Goal: Find specific page/section: Find specific page/section

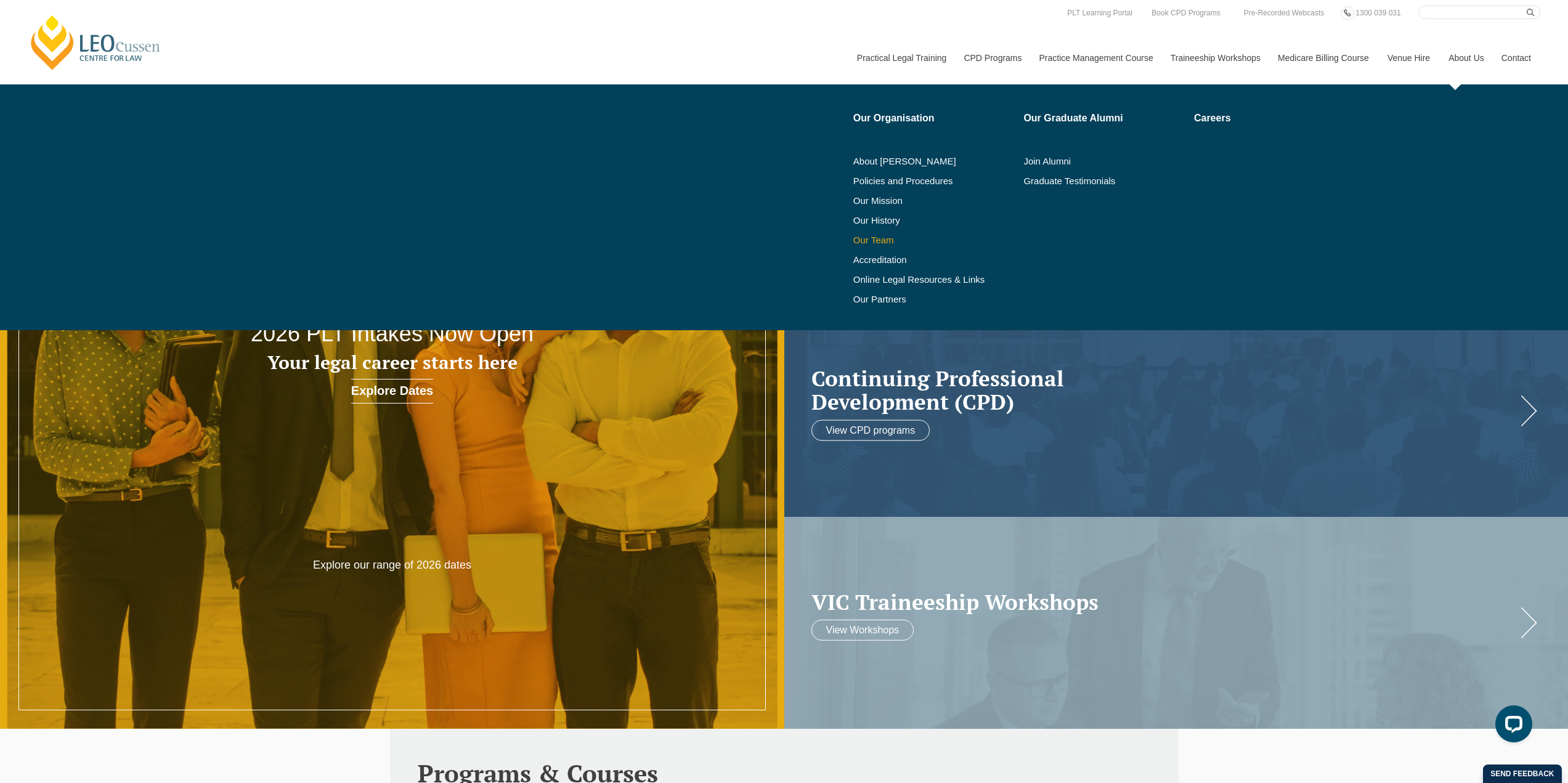
click at [885, 239] on link "Our Team" at bounding box center [935, 240] width 162 height 10
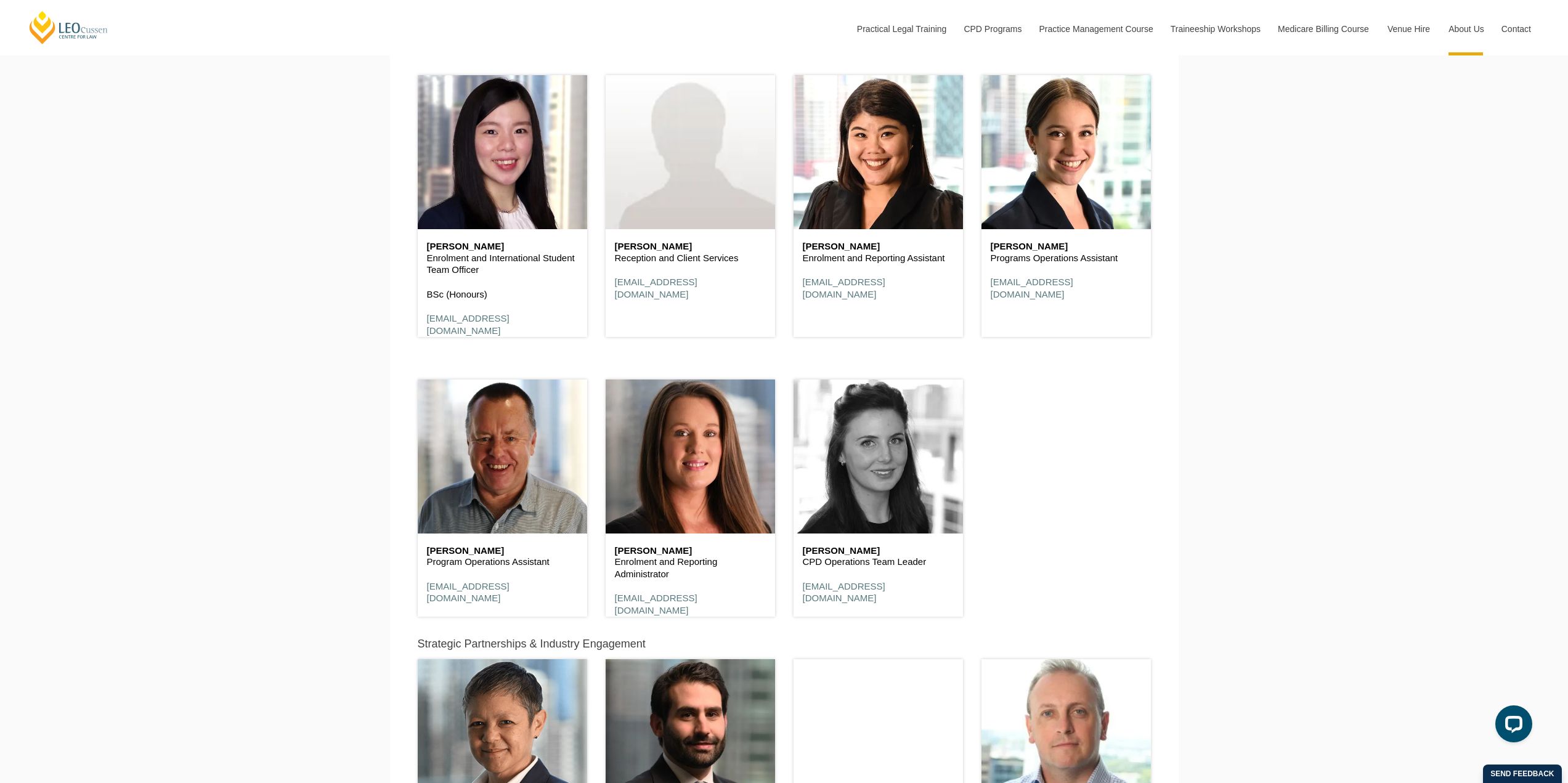
scroll to position [4497, 0]
